Goal: Information Seeking & Learning: Check status

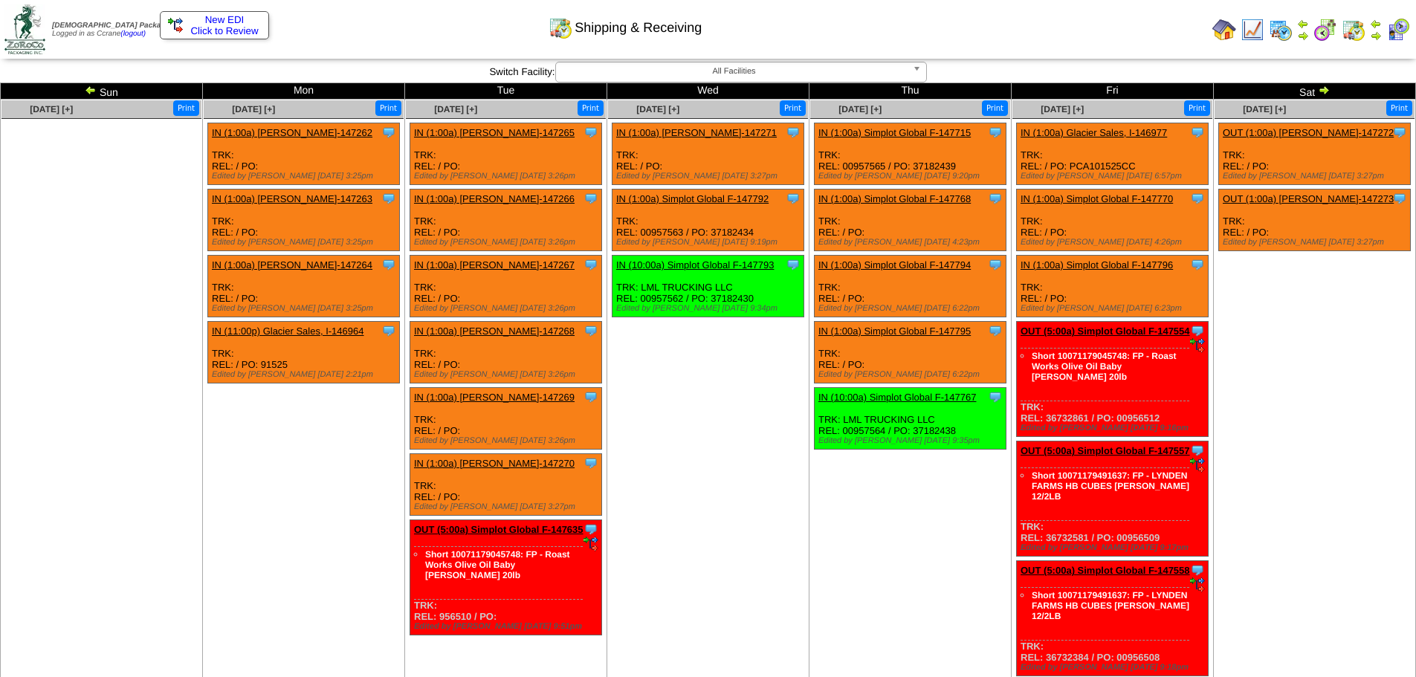
click at [96, 89] on img at bounding box center [91, 90] width 12 height 12
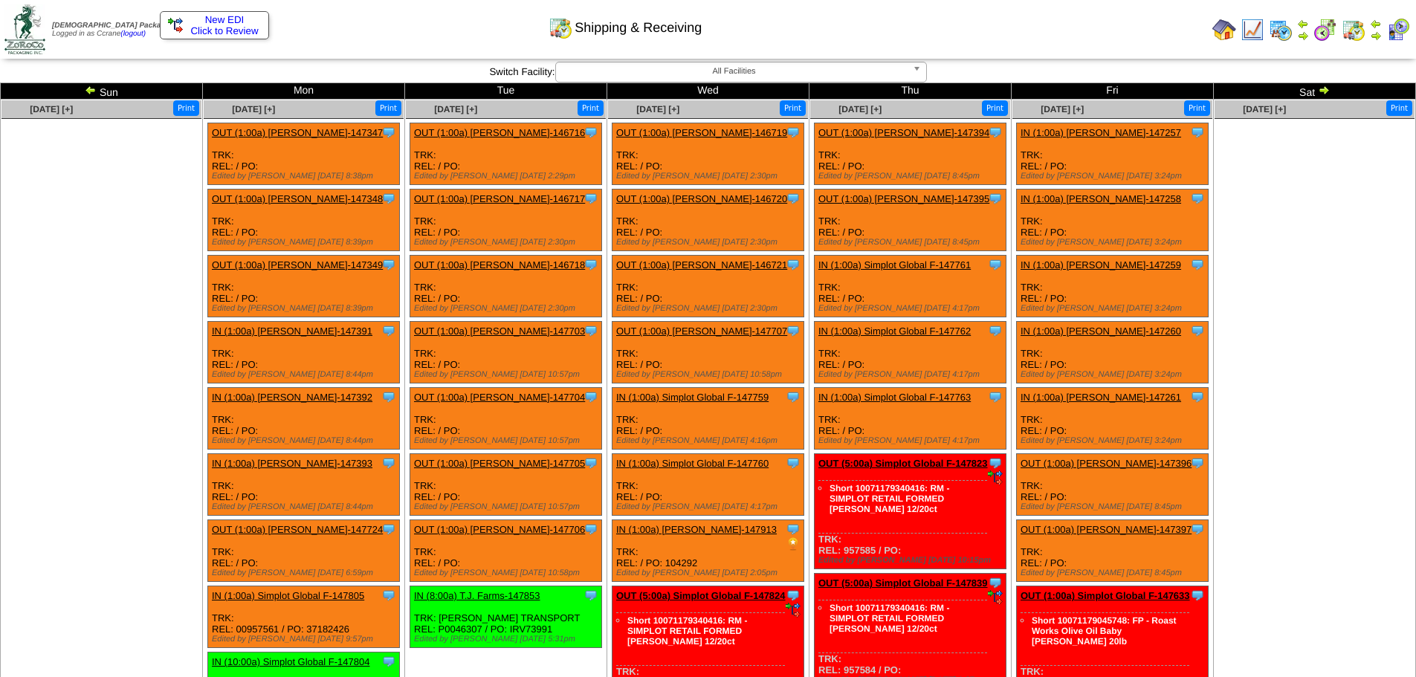
click at [93, 89] on img at bounding box center [91, 90] width 12 height 12
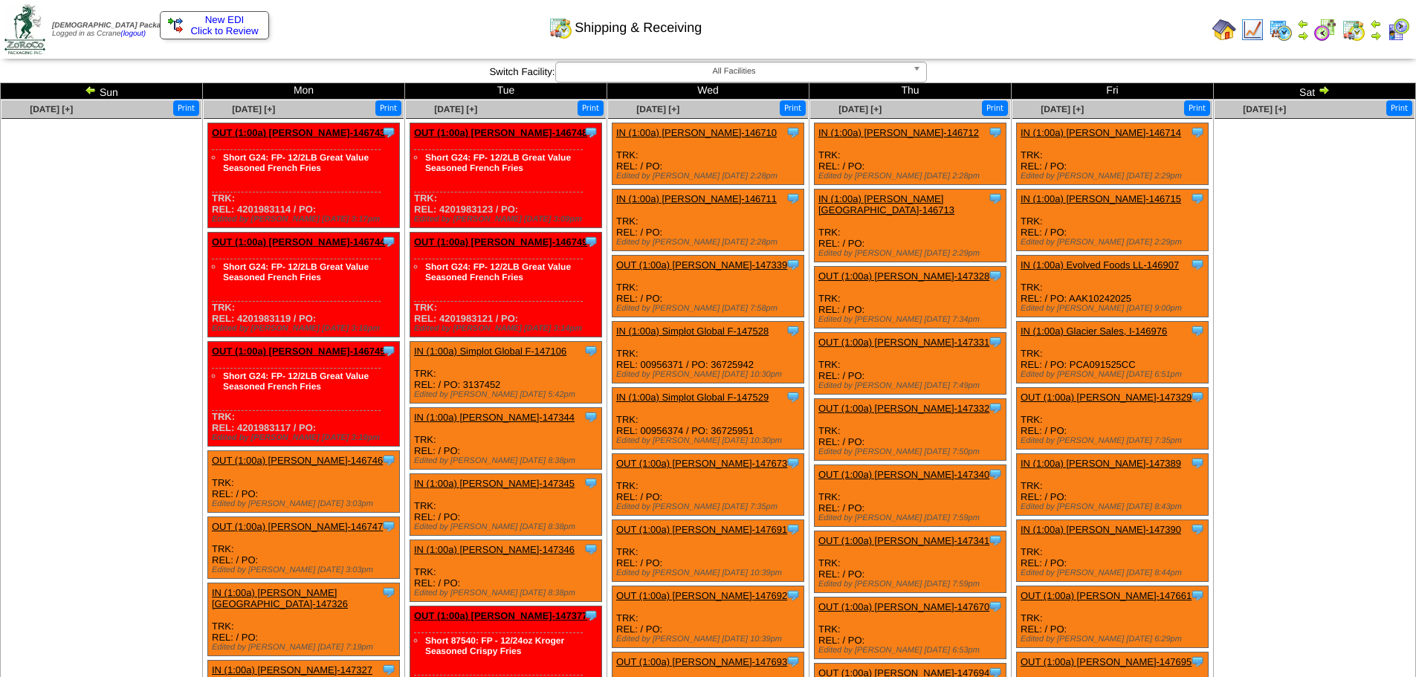
click at [93, 89] on img at bounding box center [91, 90] width 12 height 12
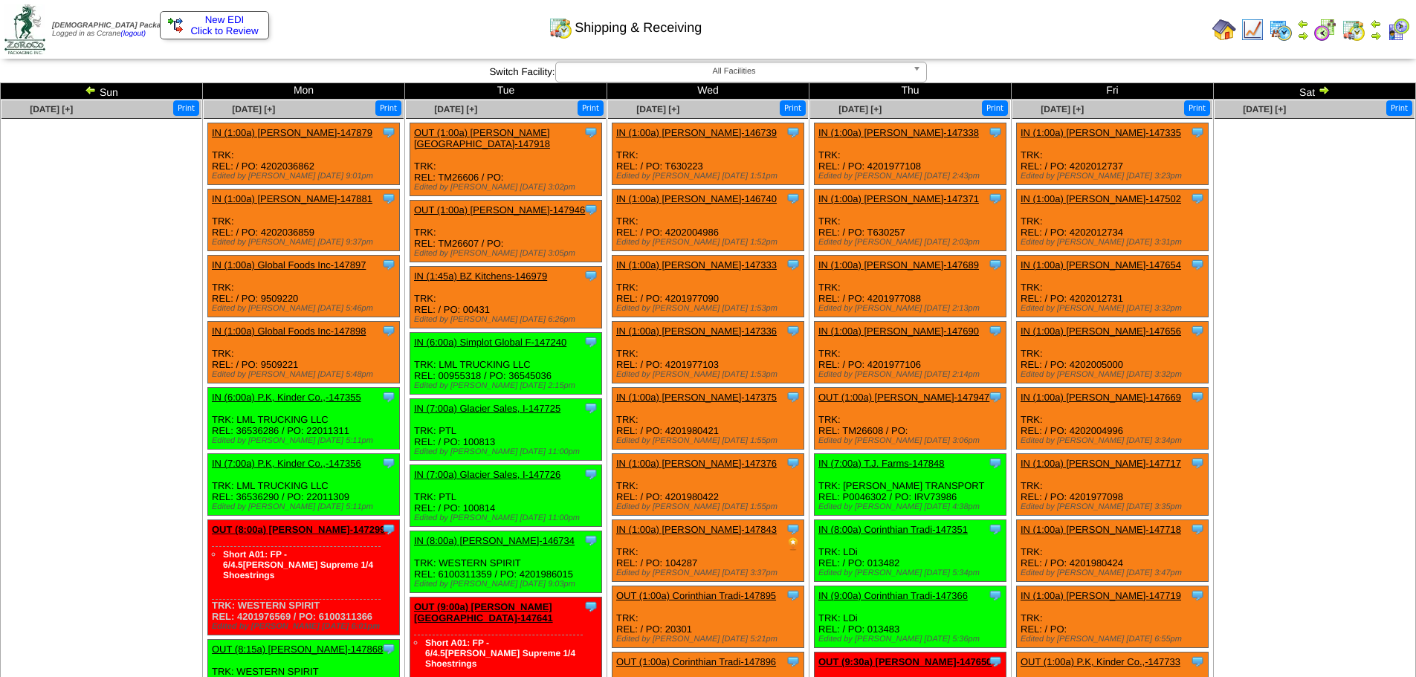
click at [93, 89] on img at bounding box center [91, 90] width 12 height 12
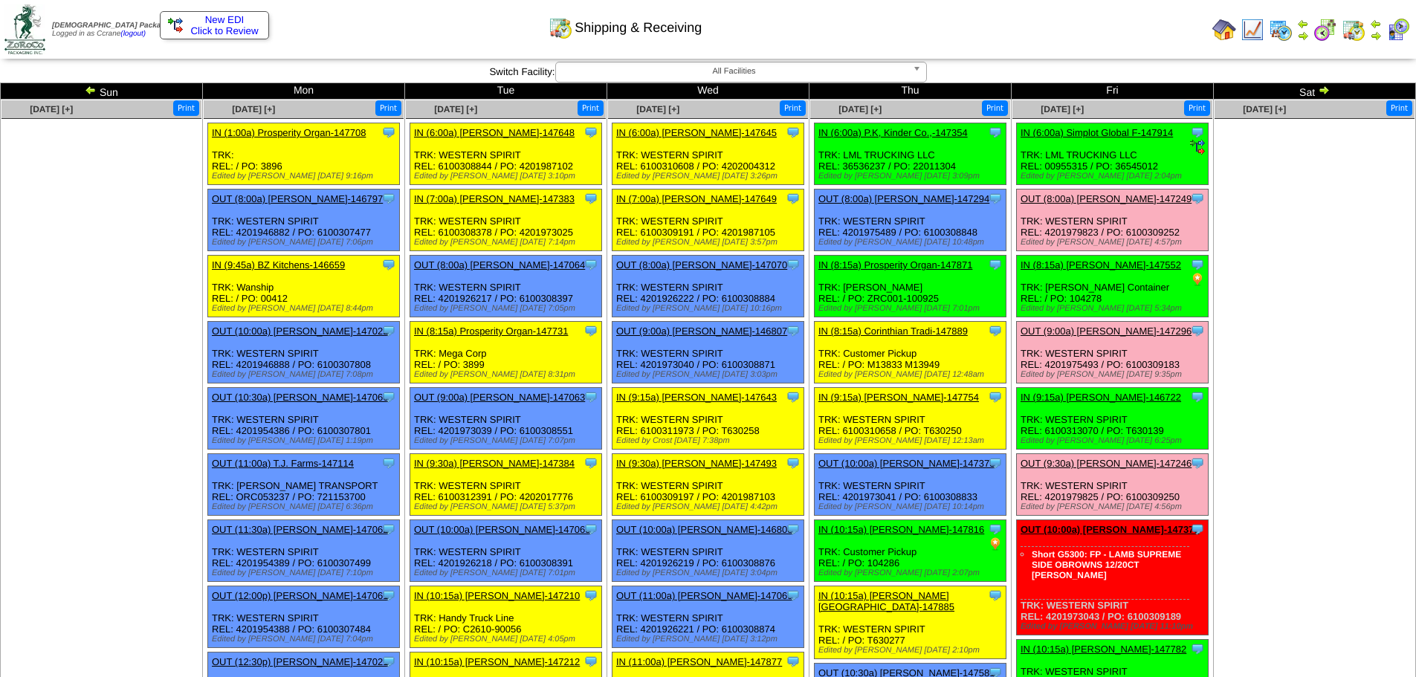
click at [108, 226] on ul at bounding box center [101, 230] width 200 height 223
click at [1326, 88] on img at bounding box center [1324, 90] width 12 height 12
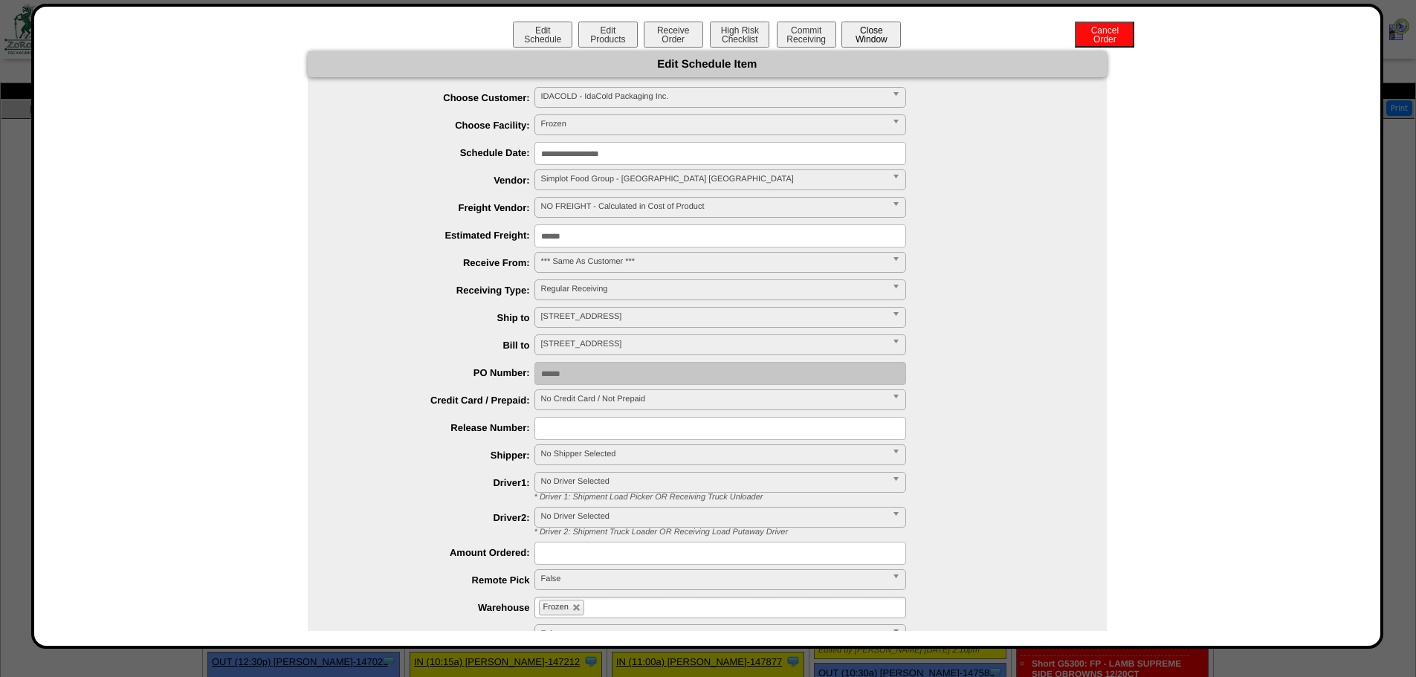
click at [881, 38] on button "Close Window" at bounding box center [870, 35] width 59 height 26
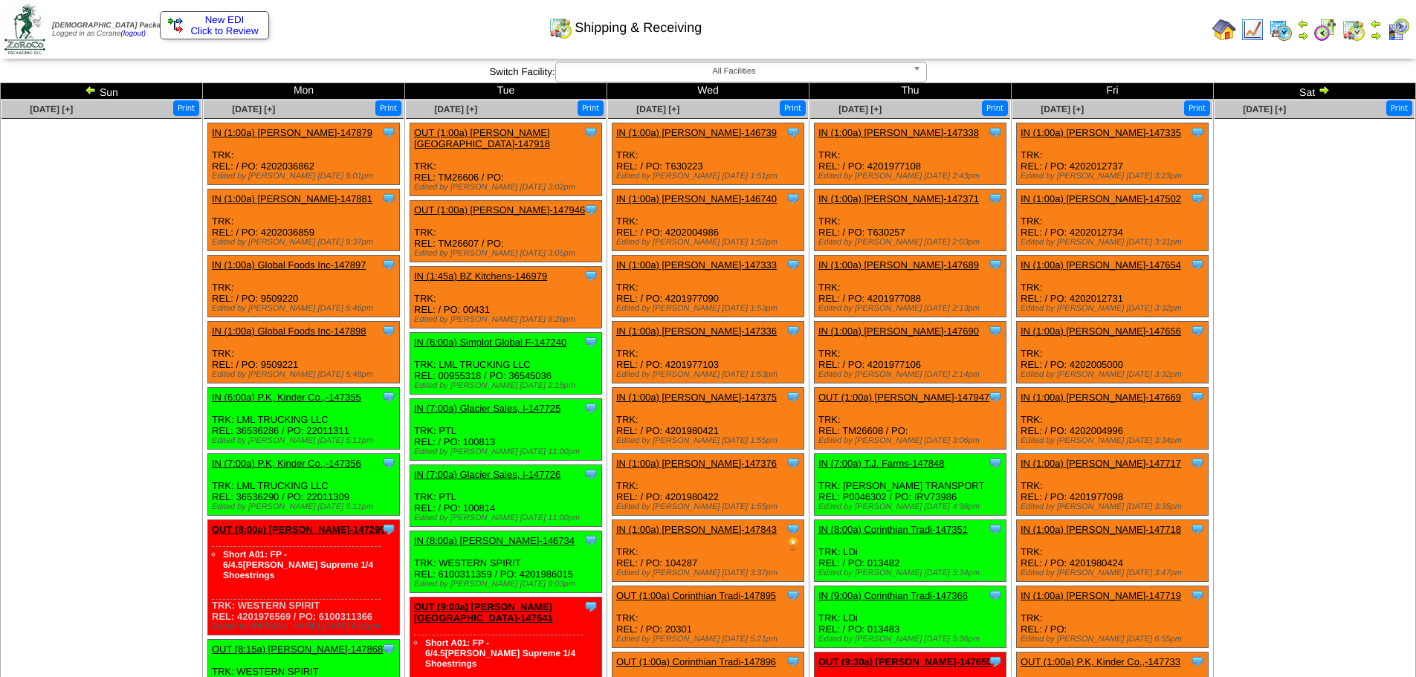
click at [98, 85] on td "Sun" at bounding box center [102, 91] width 202 height 16
click at [85, 89] on img at bounding box center [91, 90] width 12 height 12
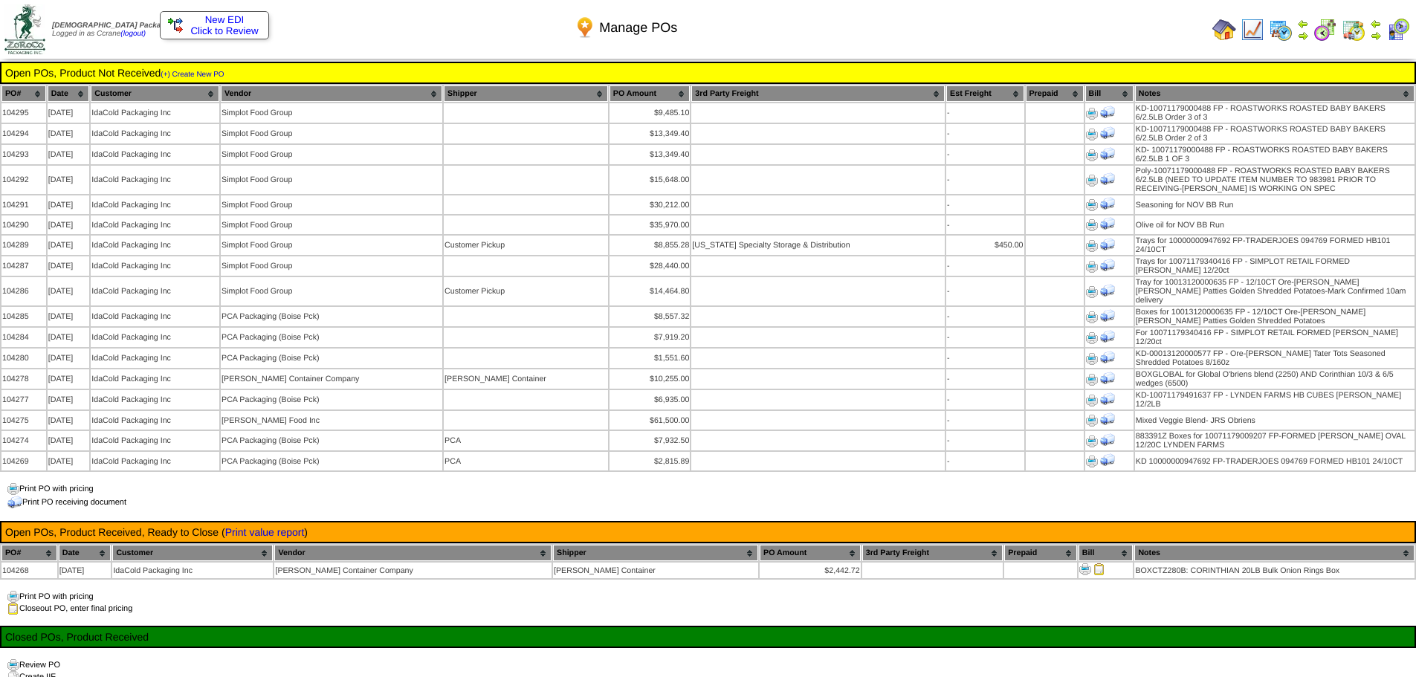
click at [90, 91] on th "Date" at bounding box center [69, 93] width 42 height 16
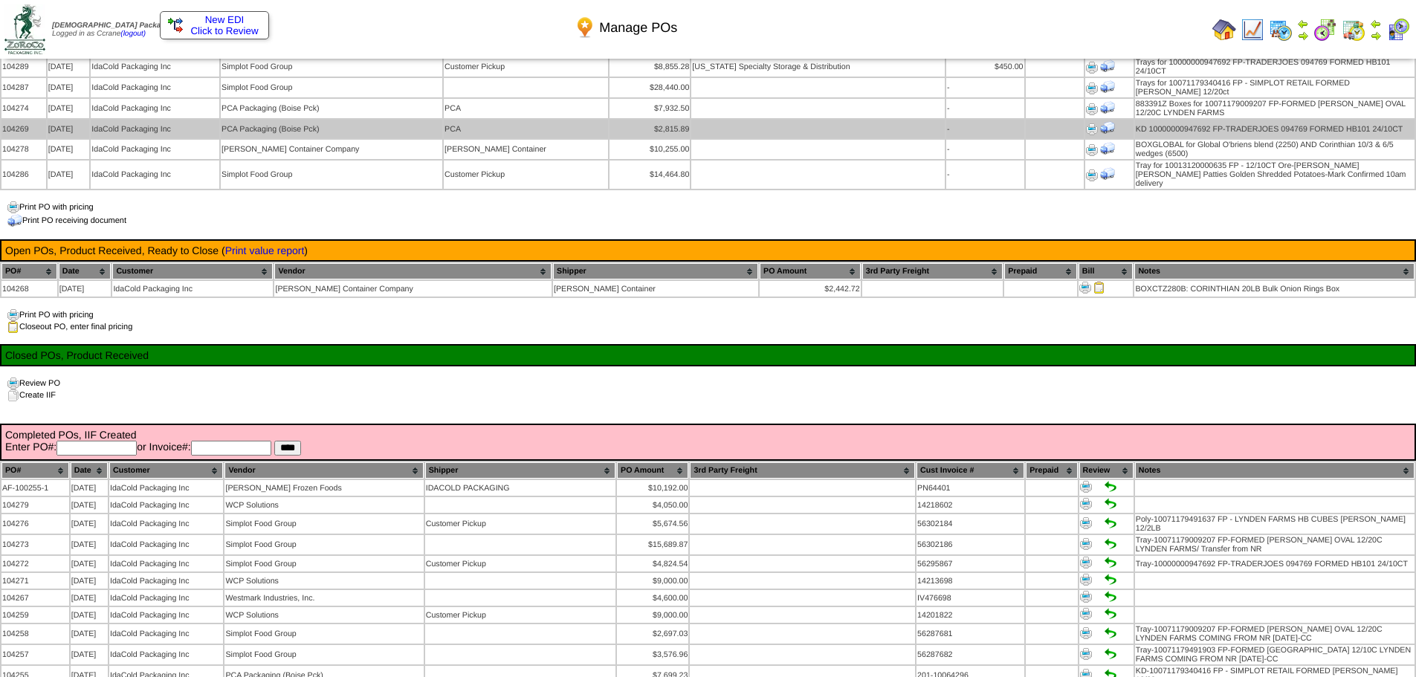
scroll to position [297, 0]
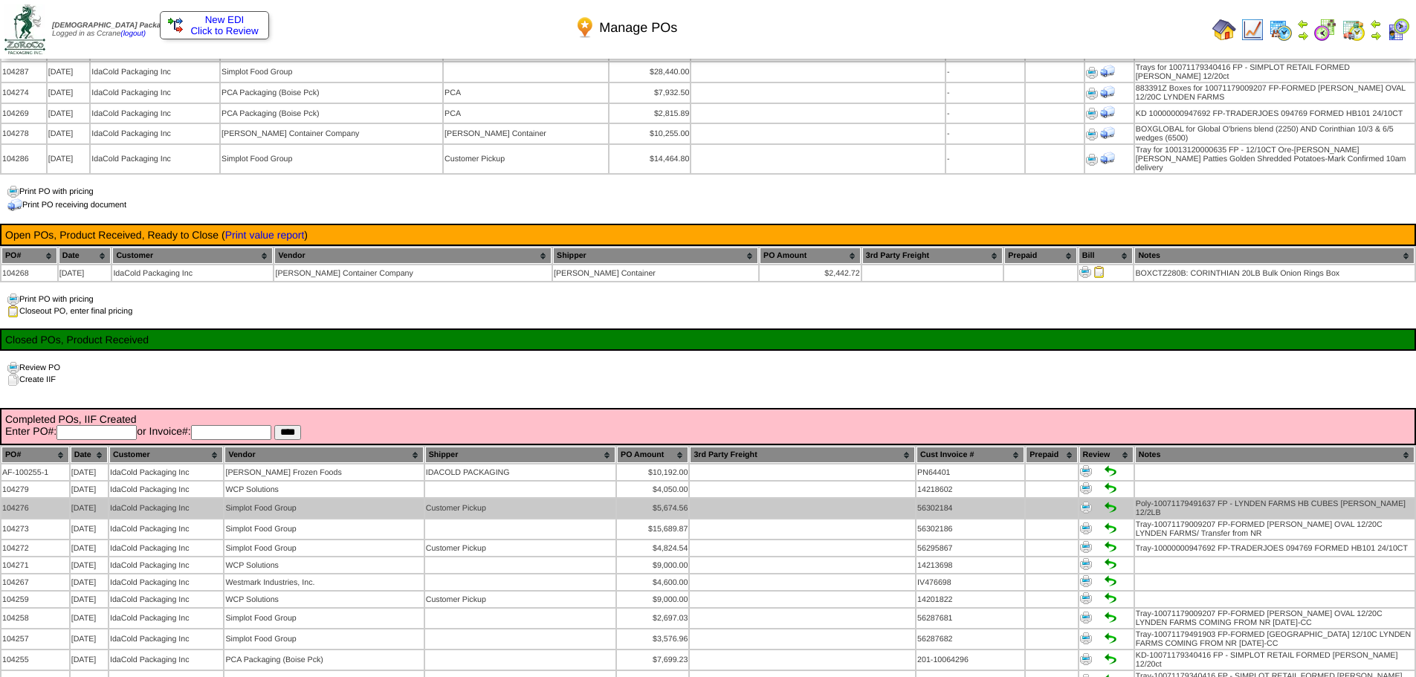
click at [17, 499] on td "104276" at bounding box center [35, 508] width 68 height 19
copy td "104276"
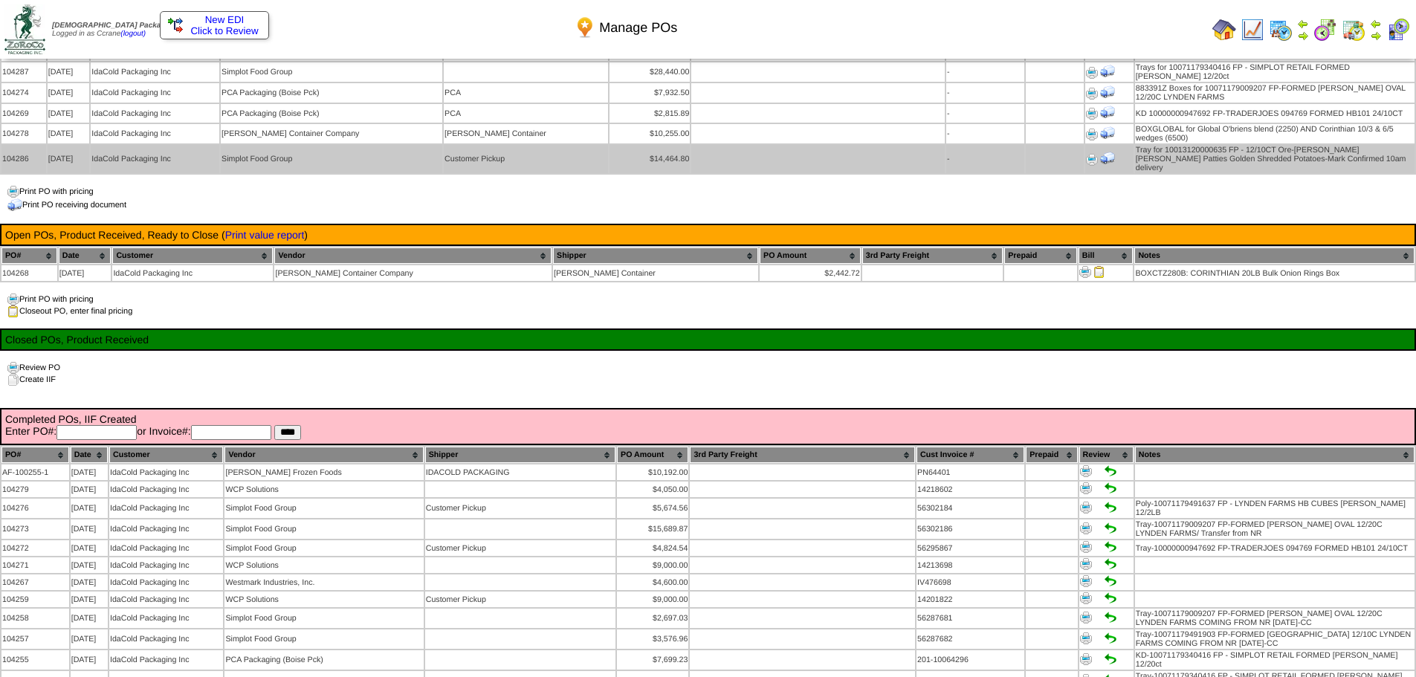
click at [22, 149] on td "104286" at bounding box center [23, 159] width 45 height 28
copy td "104286"
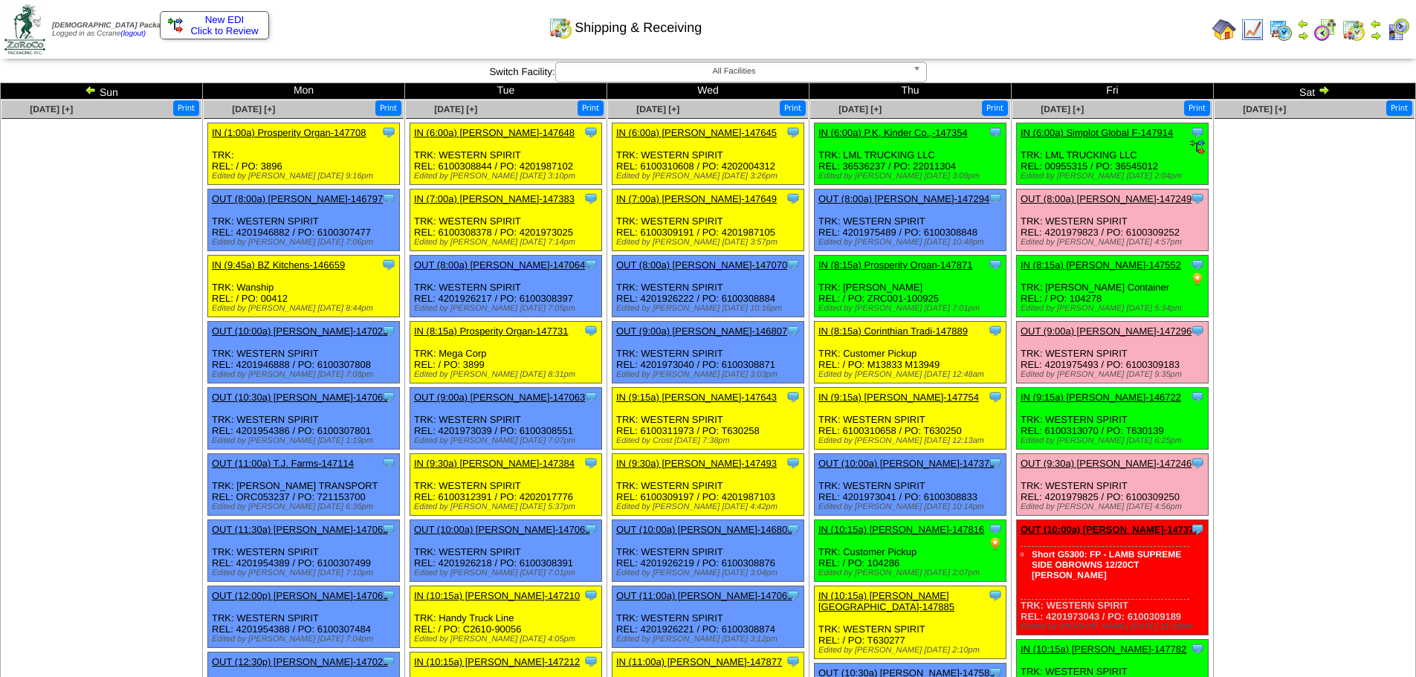
click at [76, 247] on ul at bounding box center [101, 230] width 200 height 223
click at [91, 91] on img at bounding box center [91, 90] width 12 height 12
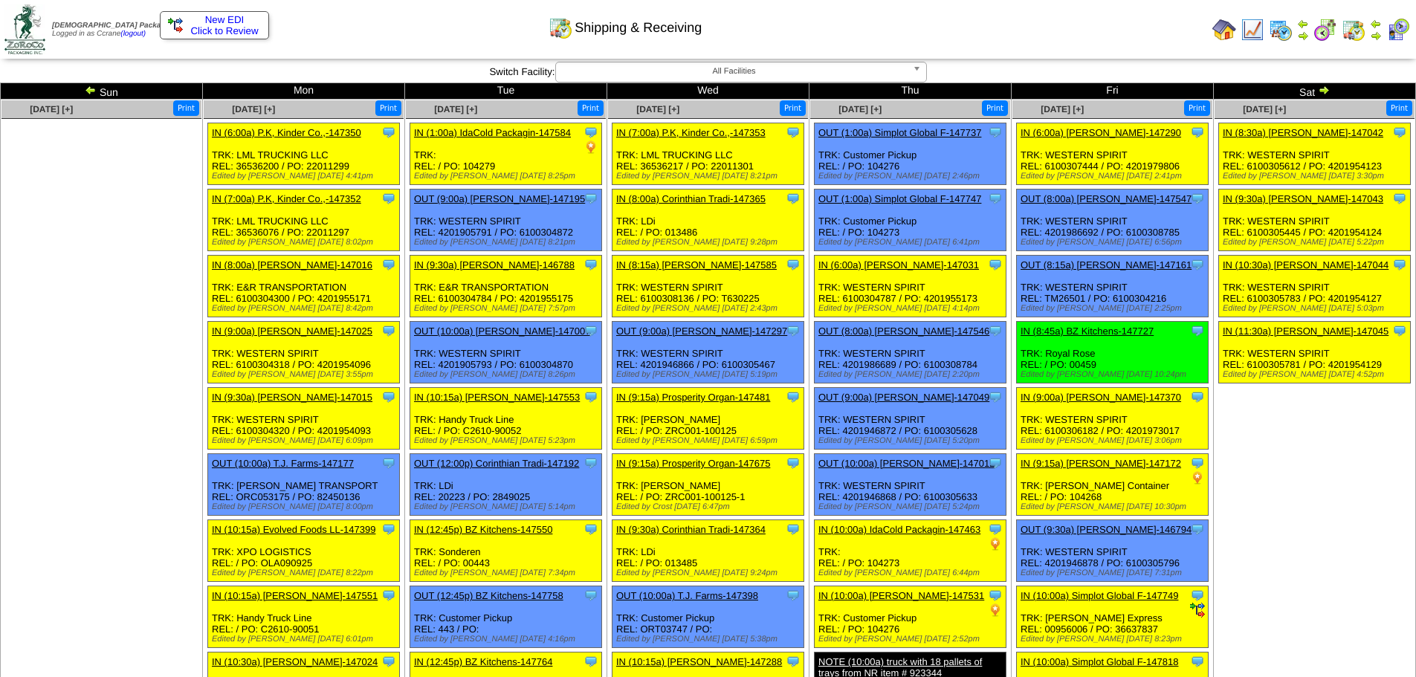
click at [130, 290] on ul at bounding box center [101, 230] width 200 height 223
click at [158, 290] on ul at bounding box center [101, 230] width 200 height 223
